Goal: Task Accomplishment & Management: Manage account settings

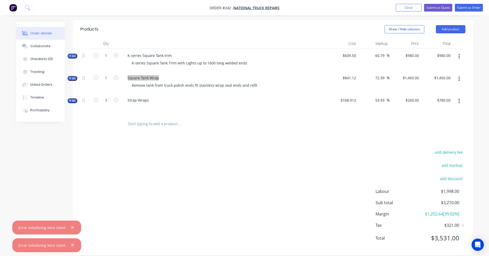
scroll to position [131, 0]
click at [71, 226] on icon "button" at bounding box center [72, 227] width 3 height 5
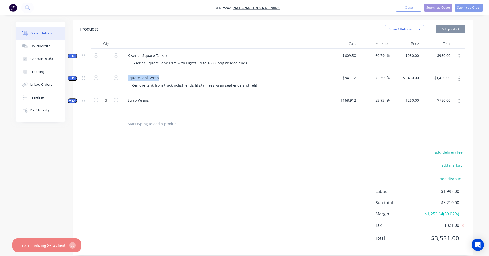
click at [73, 246] on button "button" at bounding box center [72, 245] width 6 height 6
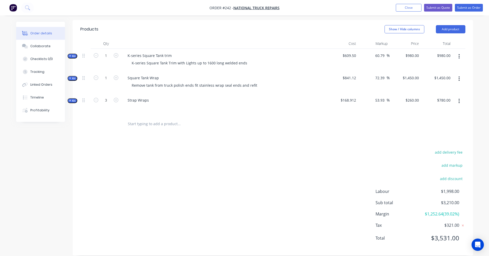
drag, startPoint x: 347, startPoint y: 137, endPoint x: 351, endPoint y: 138, distance: 3.6
click at [346, 138] on div "Products Show / Hide columns Add product Qty Cost Markup Price Total Kit 1 K-se…" at bounding box center [273, 138] width 400 height 236
click at [465, 10] on button "Submit as Order" at bounding box center [469, 8] width 28 height 8
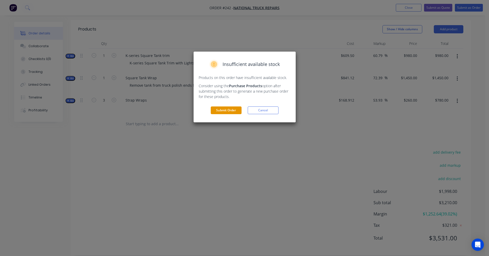
click at [227, 110] on button "Submit Order" at bounding box center [226, 110] width 31 height 8
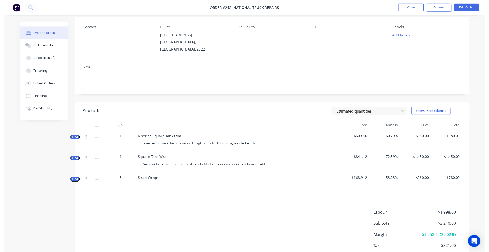
scroll to position [0, 0]
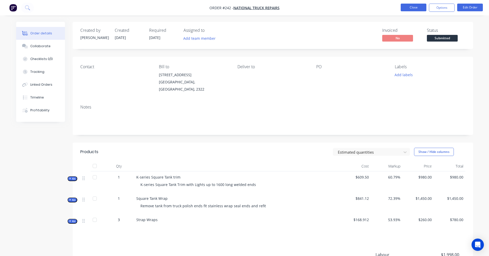
click at [408, 9] on button "Close" at bounding box center [414, 8] width 26 height 8
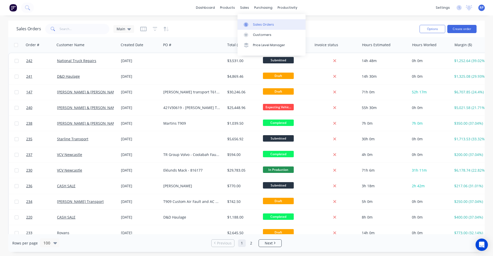
click at [259, 25] on div "Sales Orders" at bounding box center [263, 24] width 21 height 5
click at [462, 29] on button "Create order" at bounding box center [461, 29] width 29 height 8
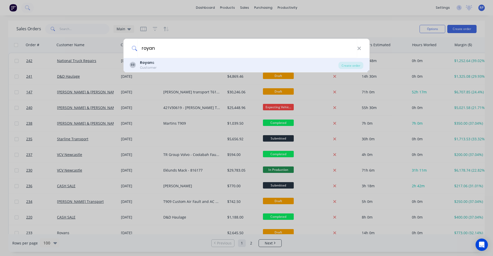
type input "royan"
click at [201, 62] on div "[PERSON_NAME] s Customer" at bounding box center [234, 65] width 209 height 10
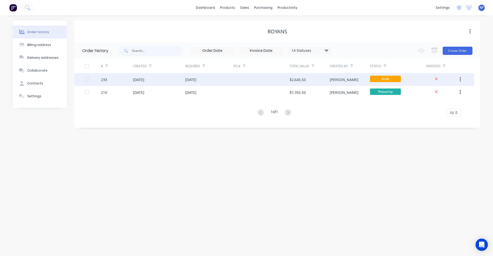
click at [325, 80] on div "$2,645.50" at bounding box center [309, 79] width 40 height 13
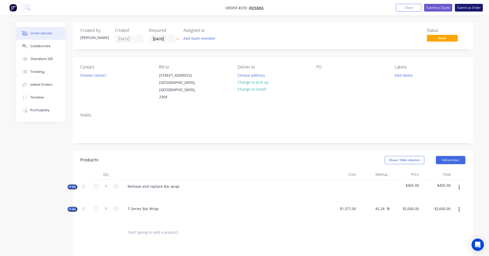
click at [474, 7] on button "Submit as Order" at bounding box center [469, 8] width 28 height 8
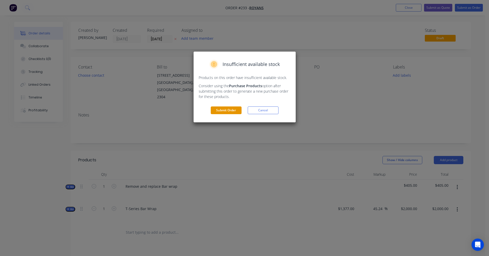
click at [231, 112] on button "Submit Order" at bounding box center [226, 110] width 31 height 8
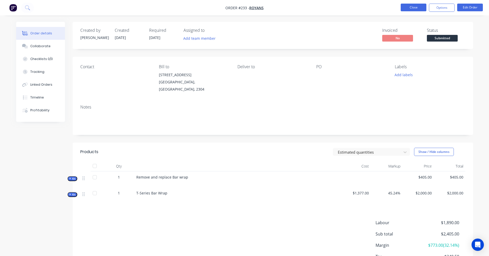
click at [417, 10] on button "Close" at bounding box center [414, 8] width 26 height 8
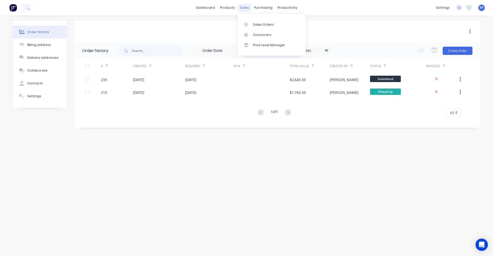
click at [244, 7] on div "sales" at bounding box center [244, 8] width 14 height 8
click at [257, 31] on link "Customers" at bounding box center [271, 35] width 68 height 10
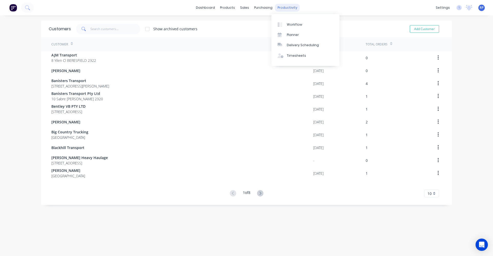
click at [288, 11] on div "productivity" at bounding box center [287, 8] width 25 height 8
click at [297, 31] on link "Planner" at bounding box center [305, 35] width 68 height 10
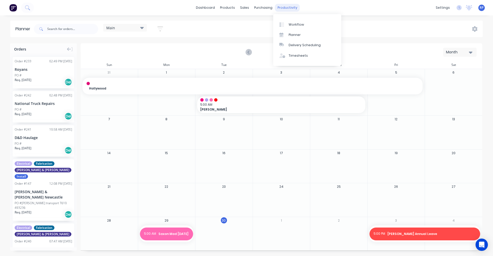
click at [289, 10] on div "productivity" at bounding box center [287, 8] width 25 height 8
click at [296, 21] on link "Workflow" at bounding box center [307, 24] width 68 height 10
